Goal: Contribute content: Add original content to the website for others to see

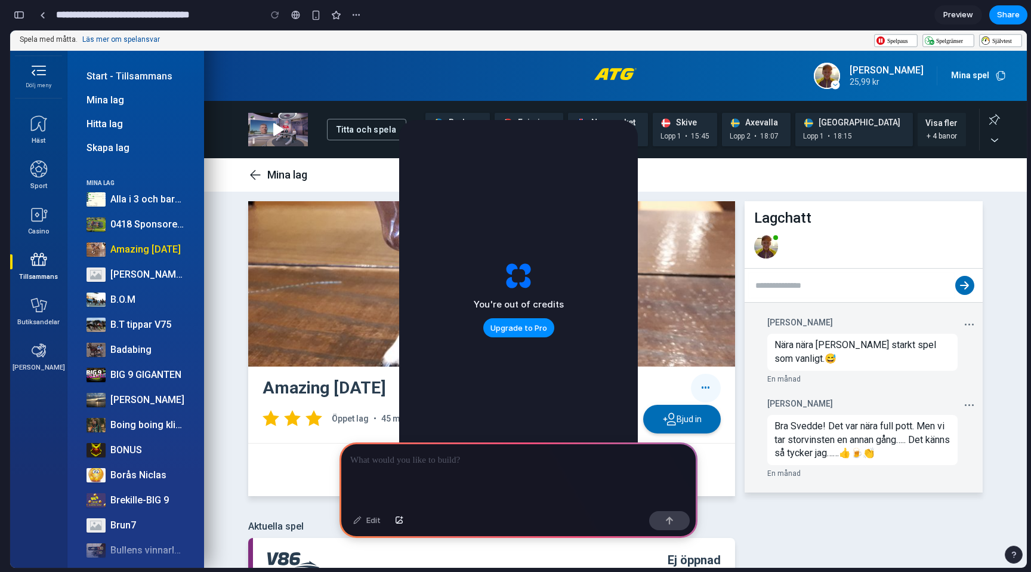
click at [425, 464] on p at bounding box center [518, 460] width 337 height 14
click at [775, 190] on div "Mina lag" at bounding box center [615, 174] width 735 height 33
click at [440, 458] on p at bounding box center [518, 460] width 337 height 14
